Goal: Book appointment/travel/reservation

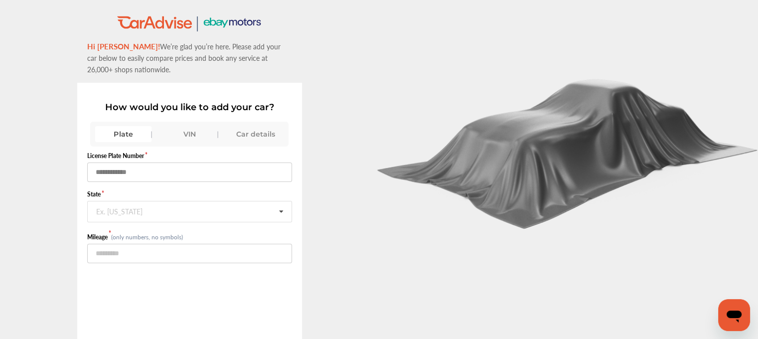
click at [134, 169] on input "text" at bounding box center [189, 171] width 205 height 19
click at [185, 133] on div "VIN" at bounding box center [189, 134] width 56 height 16
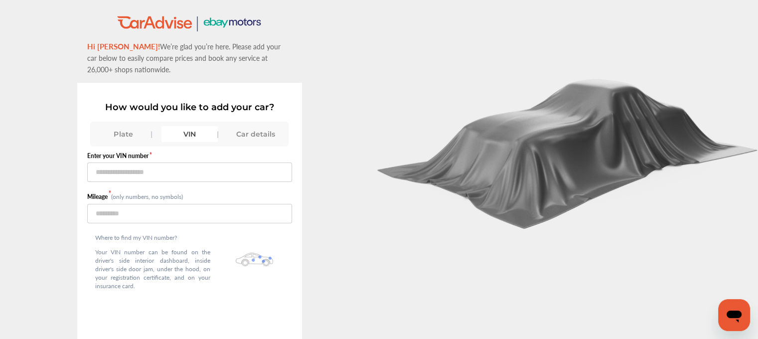
click at [235, 136] on div "Car details" at bounding box center [256, 134] width 56 height 16
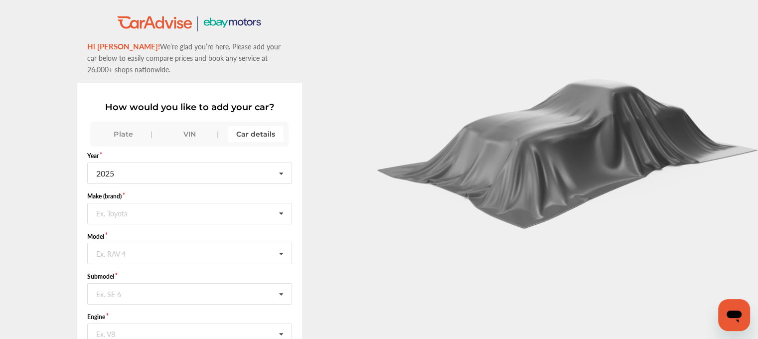
click at [130, 136] on div "Plate" at bounding box center [123, 134] width 56 height 16
click at [238, 141] on div "Plate VIN Car details" at bounding box center [189, 134] width 198 height 25
click at [258, 131] on div "Car details" at bounding box center [256, 134] width 56 height 16
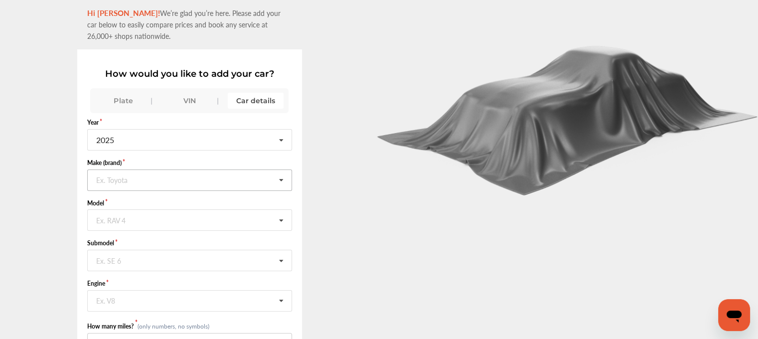
scroll to position [50, 0]
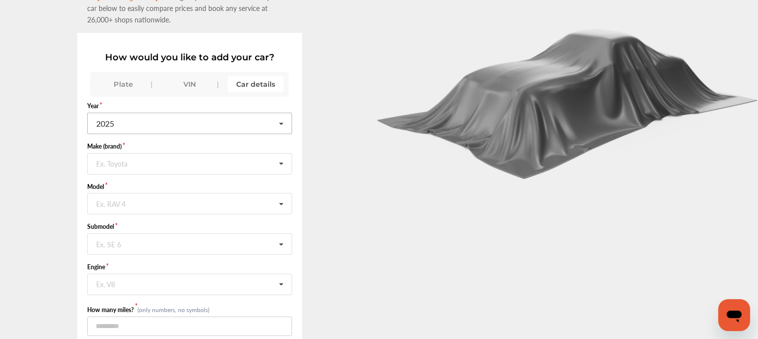
click at [285, 121] on icon at bounding box center [281, 123] width 17 height 21
click at [167, 189] on div "2016" at bounding box center [189, 194] width 203 height 21
click at [284, 161] on icon at bounding box center [281, 163] width 17 height 21
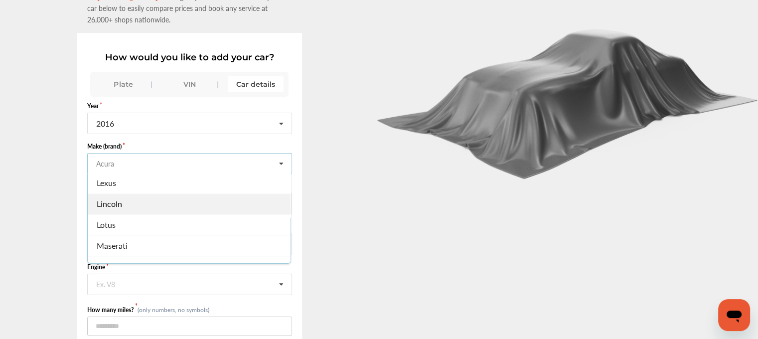
scroll to position [598, 0]
click at [162, 187] on div "Lincoln" at bounding box center [189, 194] width 203 height 21
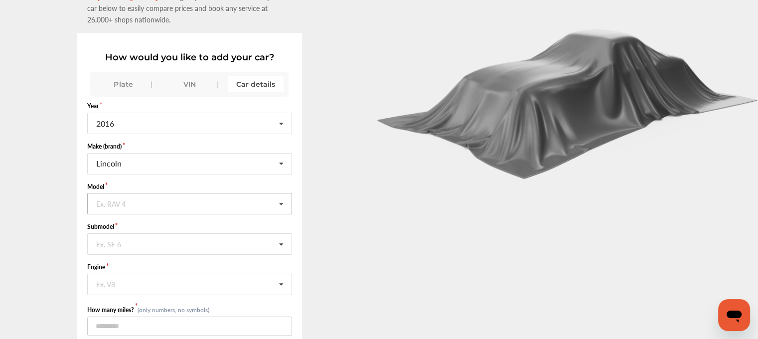
click at [282, 201] on icon at bounding box center [281, 203] width 17 height 21
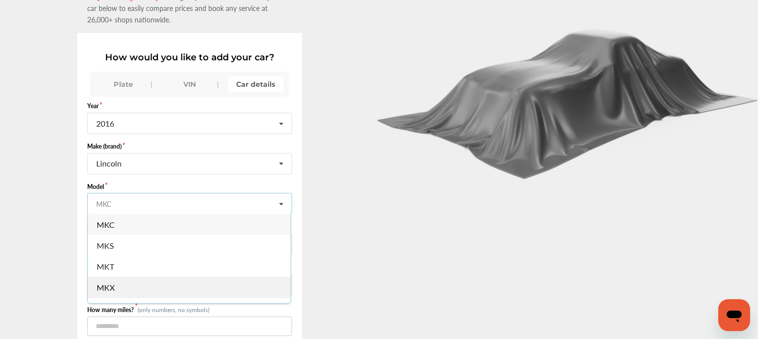
scroll to position [36, 0]
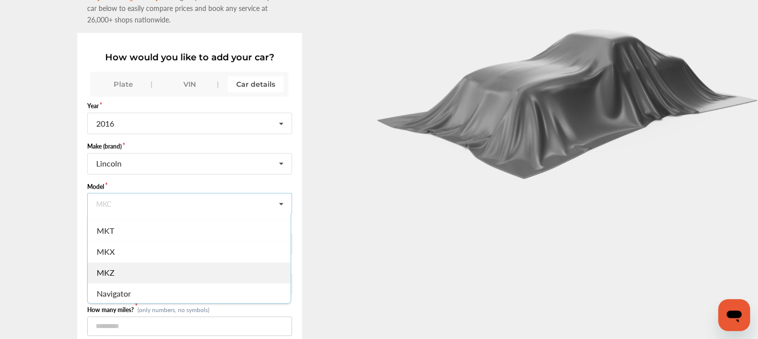
click at [138, 268] on div "MKZ" at bounding box center [189, 272] width 203 height 21
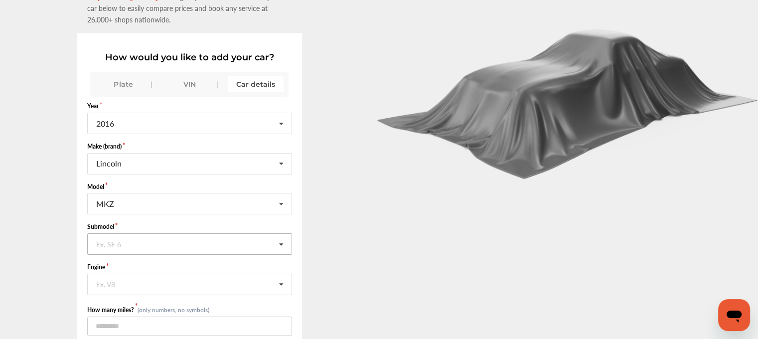
click at [287, 242] on icon at bounding box center [281, 244] width 17 height 21
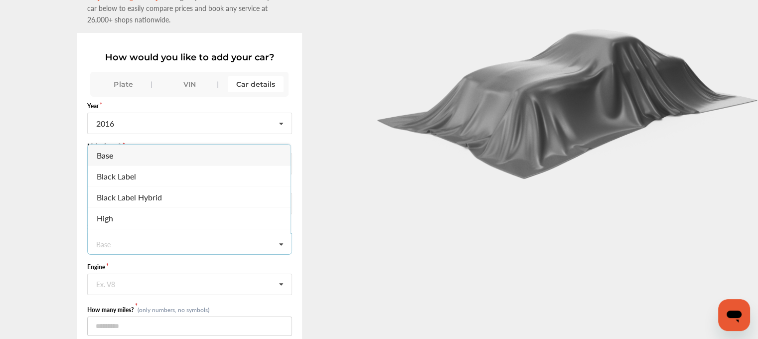
click at [154, 153] on div "Base" at bounding box center [189, 154] width 203 height 21
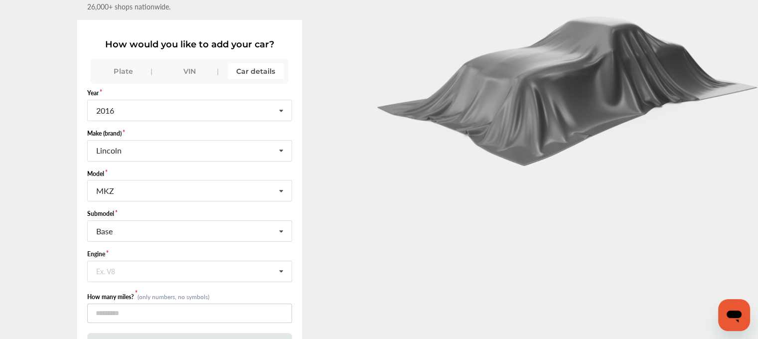
scroll to position [75, 0]
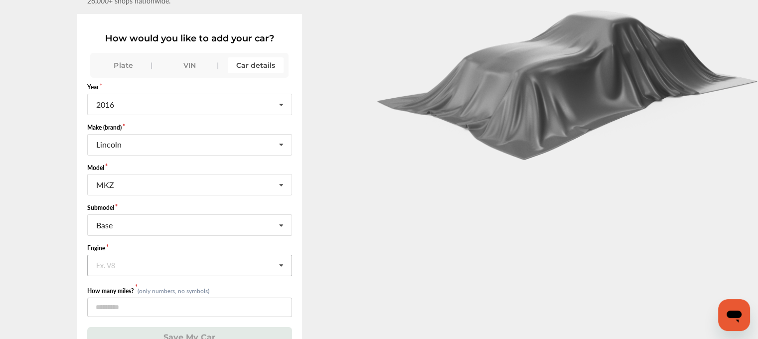
click at [286, 255] on icon at bounding box center [281, 265] width 17 height 21
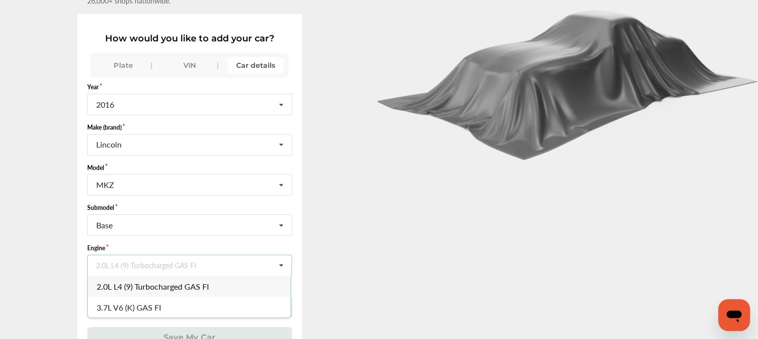
click at [197, 280] on span "2.0L L4 (9) Turbocharged GAS FI" at bounding box center [153, 285] width 112 height 11
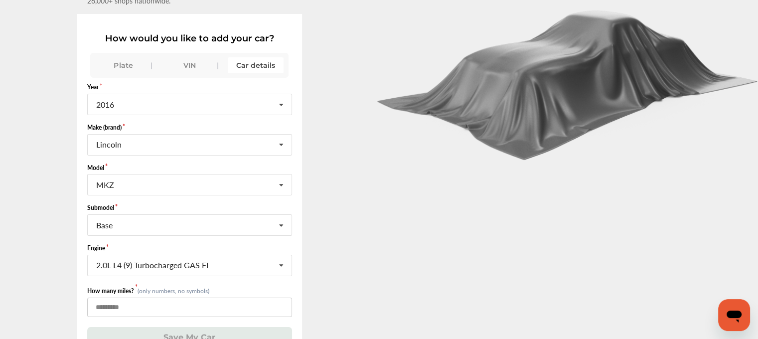
click at [128, 300] on input "number" at bounding box center [189, 306] width 205 height 19
type input "*****"
click at [245, 330] on button "Save My Car" at bounding box center [189, 337] width 205 height 20
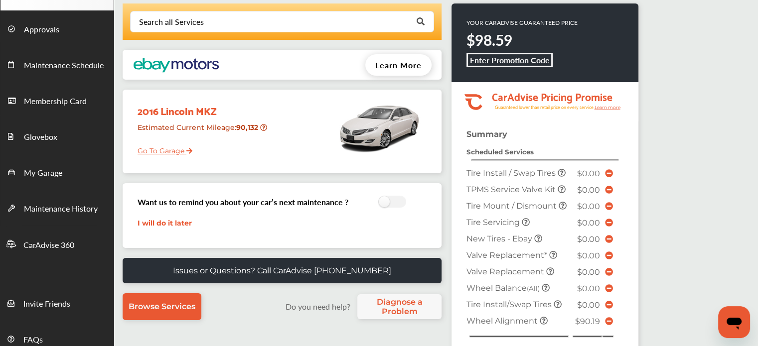
scroll to position [100, 0]
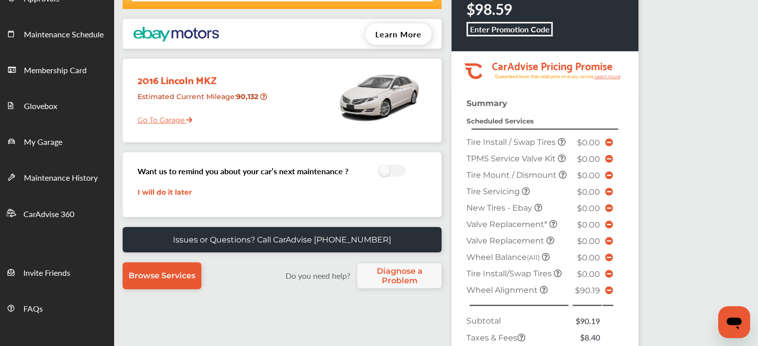
click at [170, 190] on link "I will do it later" at bounding box center [164, 192] width 54 height 9
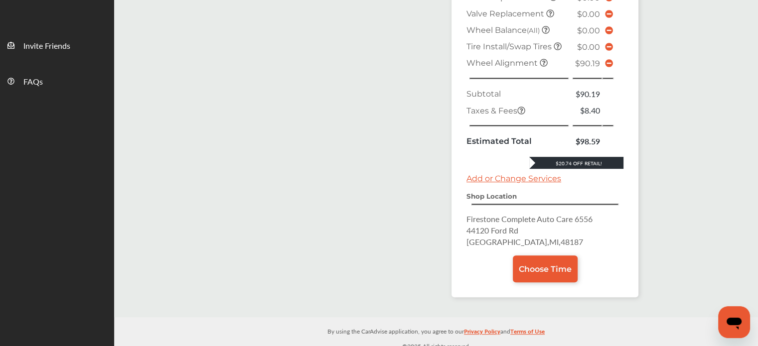
scroll to position [328, 0]
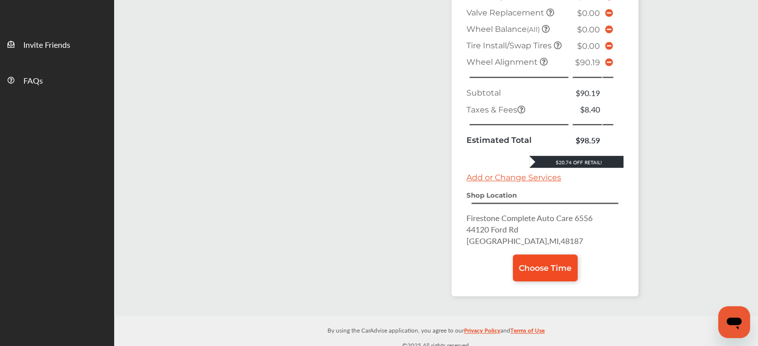
click at [538, 263] on span "Choose Time" at bounding box center [544, 267] width 53 height 9
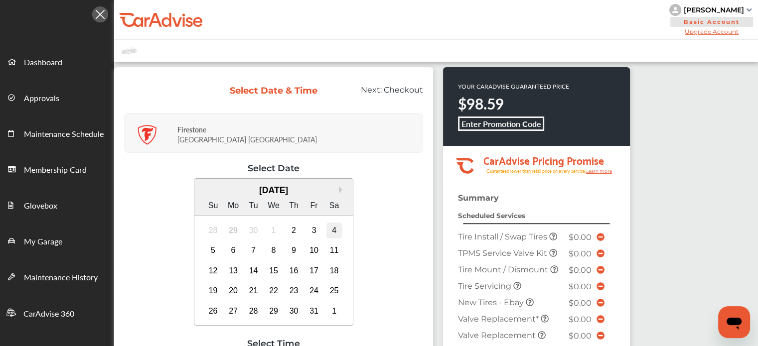
click at [333, 227] on div "4" at bounding box center [334, 231] width 16 height 16
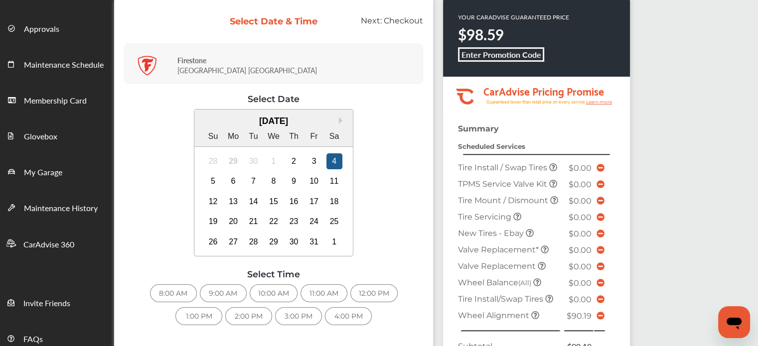
scroll to position [100, 0]
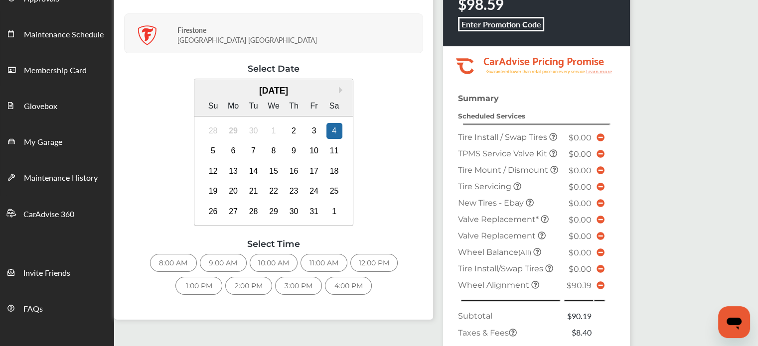
click at [176, 262] on div "8:00 AM" at bounding box center [173, 263] width 47 height 18
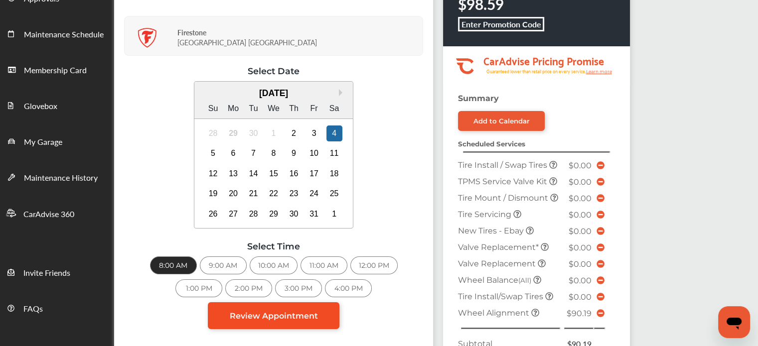
click at [239, 313] on span "Review Appointment" at bounding box center [274, 315] width 88 height 9
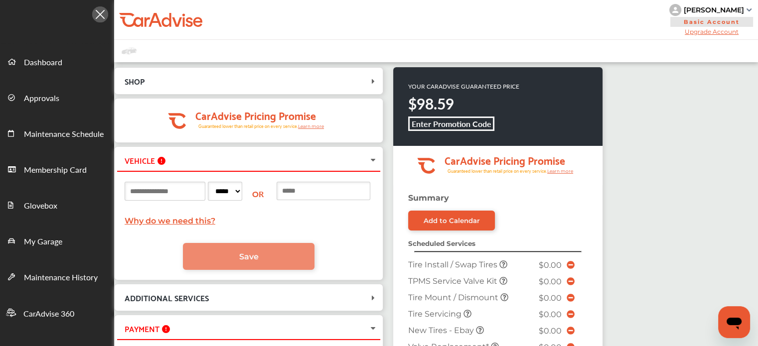
click at [139, 190] on input at bounding box center [165, 191] width 81 height 19
type input "********"
click at [242, 190] on select "***** ** ** ** ** ** ** ** ** ** ** ** ** ** ** ** ** ** ** ** ** ** ** ** ** *…" at bounding box center [225, 191] width 34 height 19
select select "**"
click at [224, 182] on select "***** ** ** ** ** ** ** ** ** ** ** ** ** ** ** ** ** ** ** ** ** ** ** ** ** *…" at bounding box center [225, 191] width 34 height 19
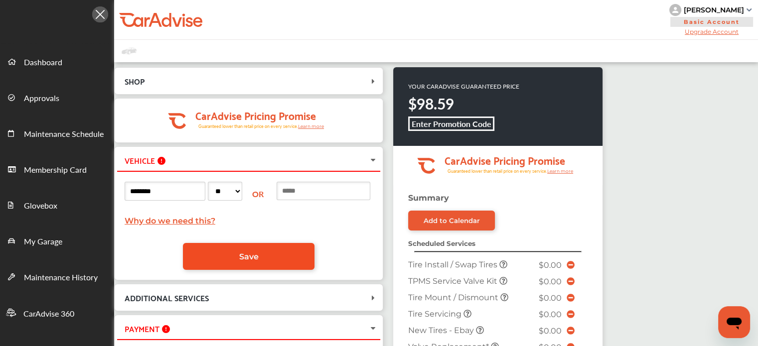
click at [283, 254] on link "Save" at bounding box center [248, 256] width 131 height 27
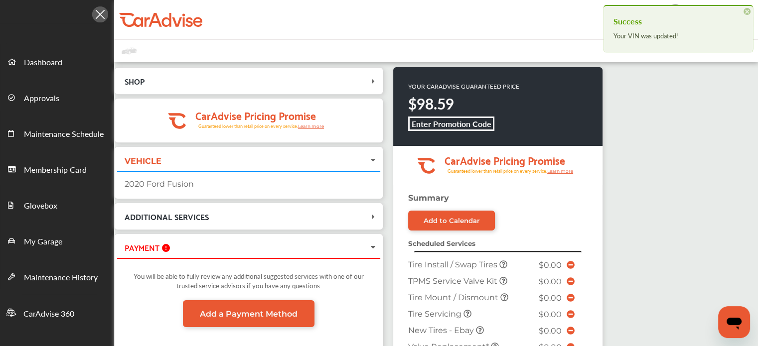
click at [374, 247] on icon at bounding box center [373, 248] width 8 height 10
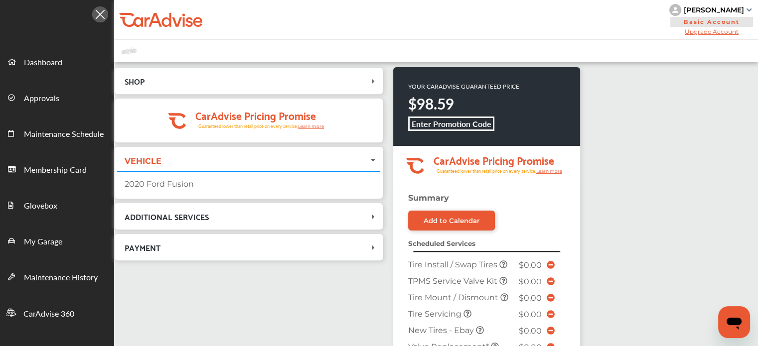
click at [374, 81] on icon at bounding box center [373, 81] width 10 height 8
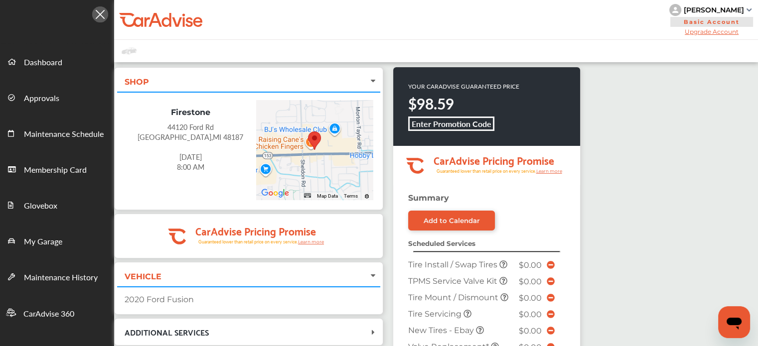
click at [375, 273] on icon at bounding box center [373, 276] width 8 height 10
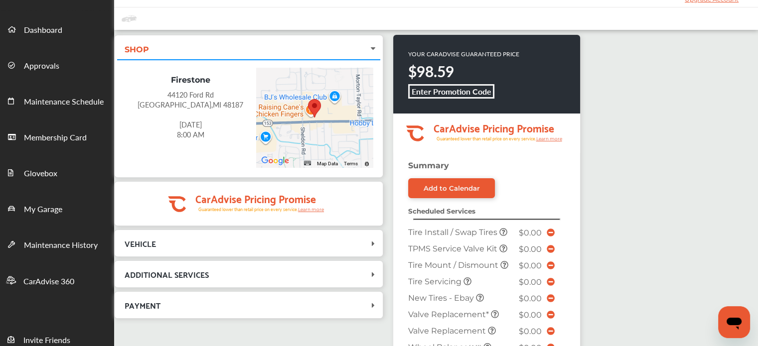
scroll to position [50, 0]
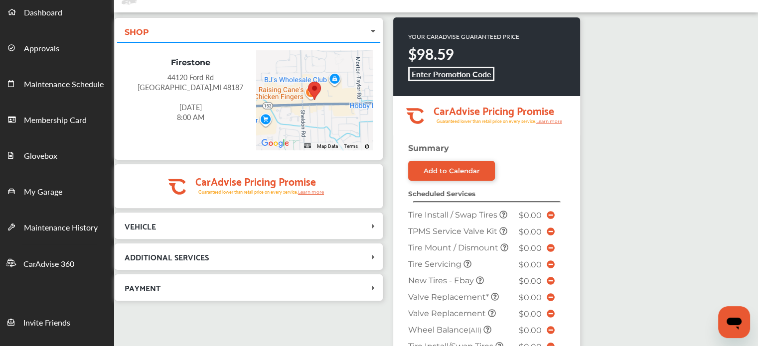
click at [373, 224] on icon at bounding box center [373, 226] width 10 height 8
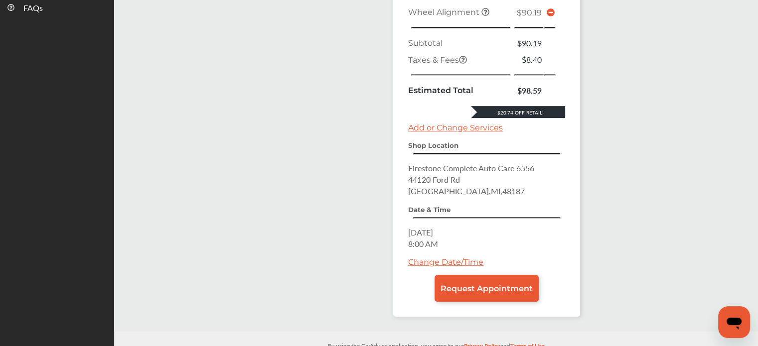
scroll to position [414, 0]
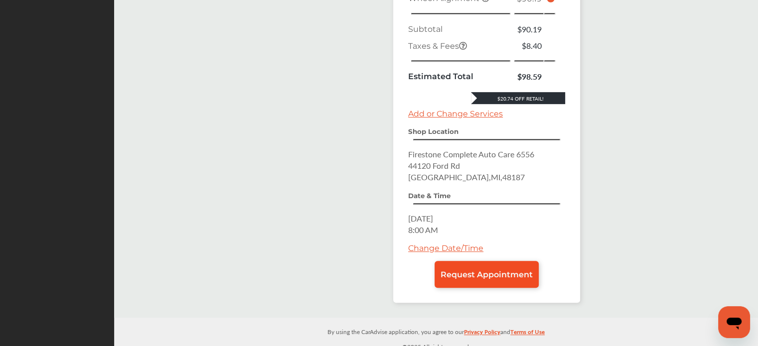
click at [472, 270] on span "Request Appointment" at bounding box center [486, 274] width 92 height 9
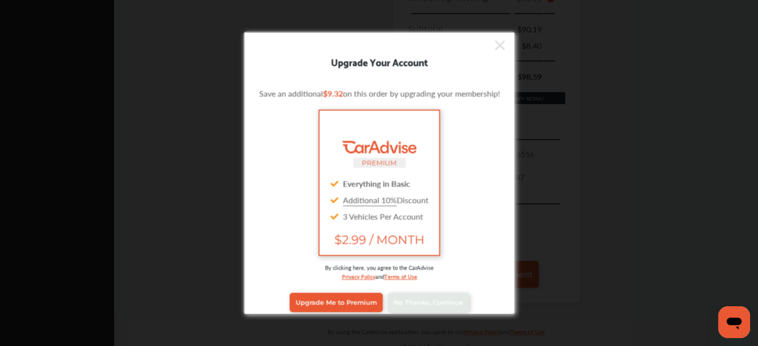
click at [497, 45] on icon at bounding box center [499, 45] width 10 height 10
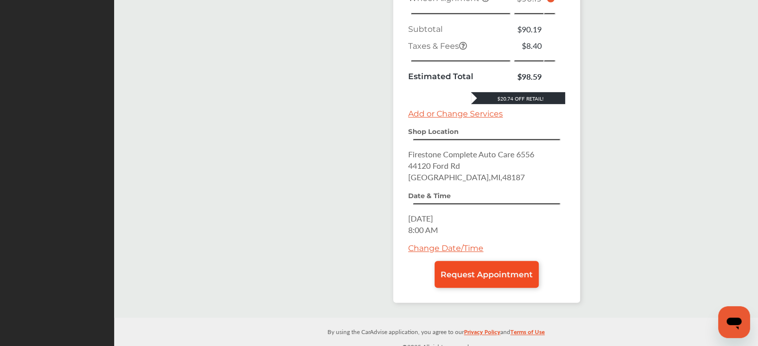
click at [510, 270] on span "Request Appointment" at bounding box center [486, 274] width 92 height 9
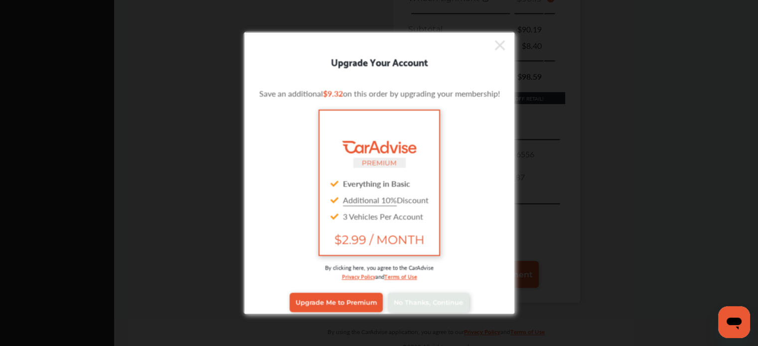
scroll to position [8, 0]
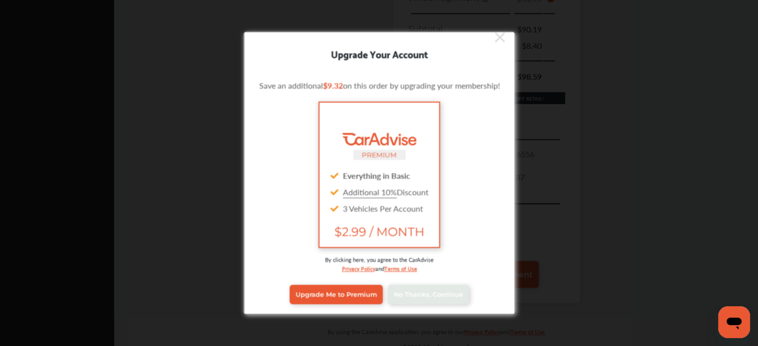
click at [344, 267] on link "Privacy Policy" at bounding box center [357, 267] width 33 height 9
click at [403, 267] on link "Terms of Use" at bounding box center [399, 267] width 33 height 9
click at [485, 141] on div "PREMIUM Everything in Basic Additional 10% Discount 3 Vehicles Per Account $2.9…" at bounding box center [378, 174] width 241 height 151
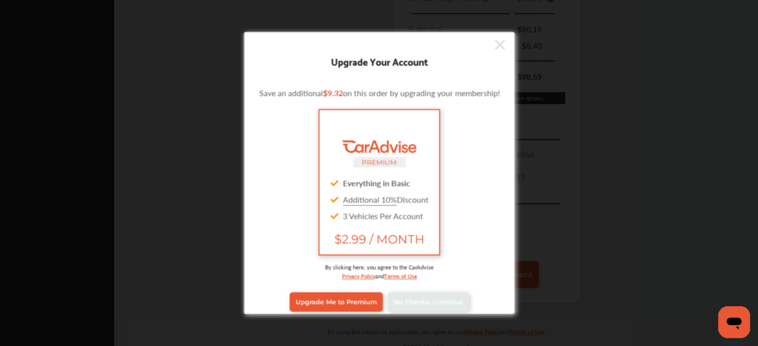
click at [498, 46] on icon at bounding box center [499, 44] width 10 height 16
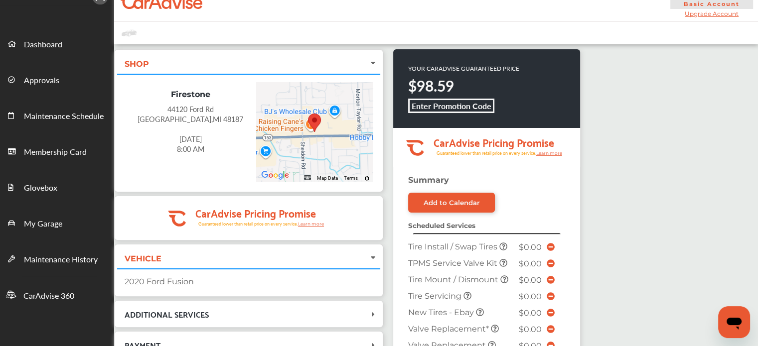
scroll to position [16, 0]
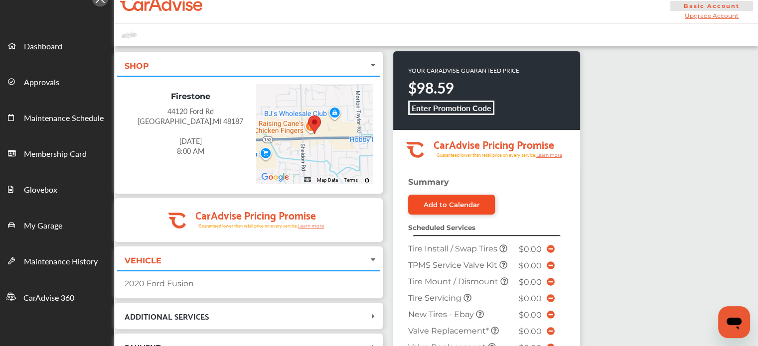
click at [455, 201] on div "Add to Calendar" at bounding box center [451, 205] width 56 height 8
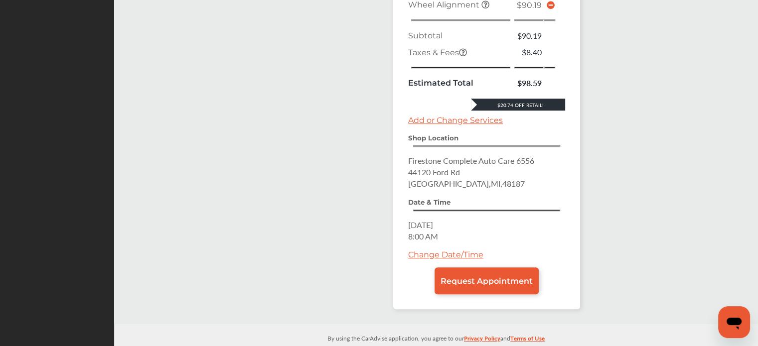
scroll to position [493, 0]
